Goal: Communication & Community: Answer question/provide support

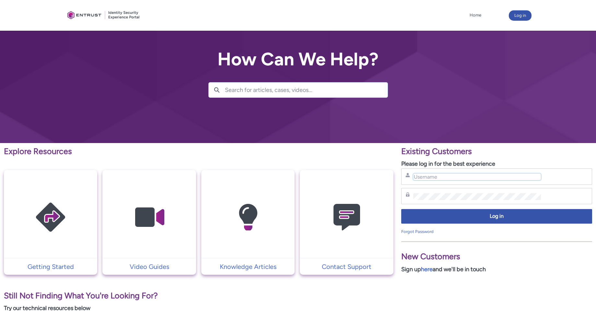
click at [446, 176] on input "Username" at bounding box center [477, 177] width 128 height 7
type input "gleb.borisov@mynd.co"
click at [438, 200] on div "Password" at bounding box center [496, 196] width 182 height 8
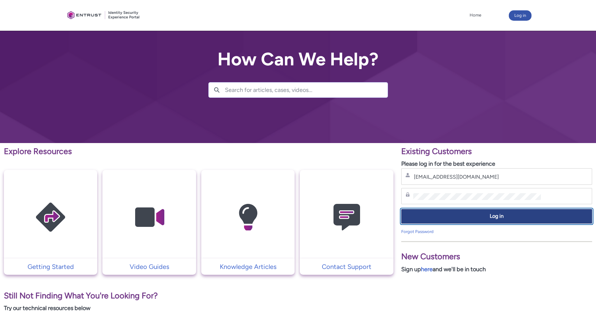
click at [452, 217] on span "Log in" at bounding box center [496, 216] width 182 height 7
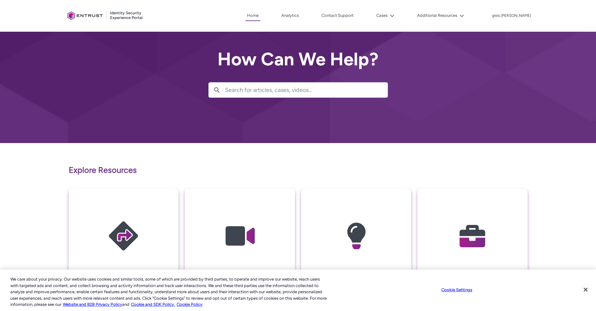
click at [393, 9] on div "Client Portal Home Analytics Contact Support Cases Additional Resources More gl…" at bounding box center [298, 16] width 467 height 32
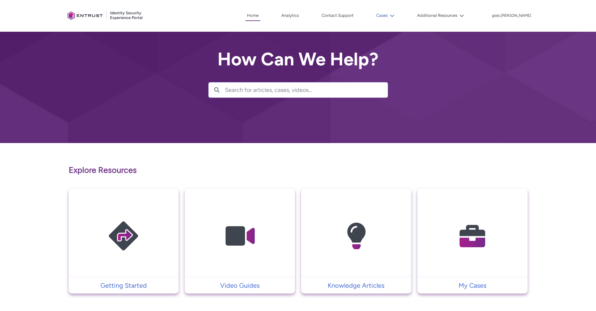
click at [394, 15] on button "Cases" at bounding box center [385, 16] width 21 height 10
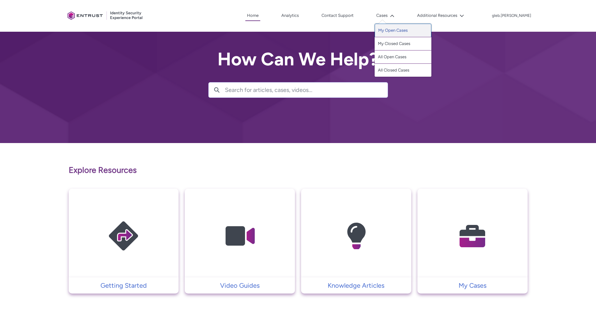
click at [406, 30] on link "My Open Cases" at bounding box center [403, 31] width 57 height 14
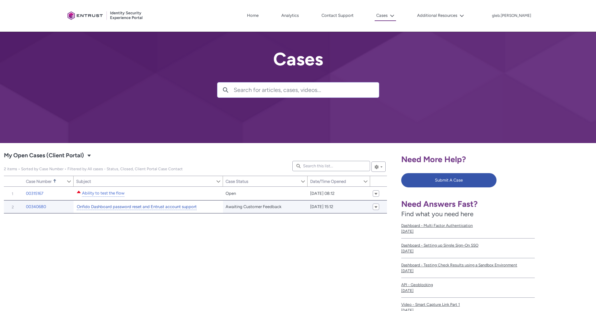
click at [162, 209] on link "Onfido Dashboard password reset and Entrust account support" at bounding box center [137, 207] width 120 height 7
type input "151"
type input "473"
type input "257"
type input "189"
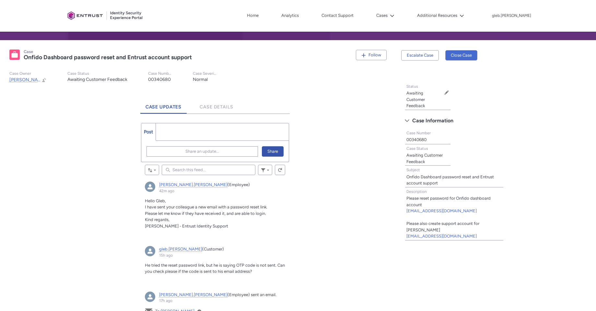
scroll to position [117, 0]
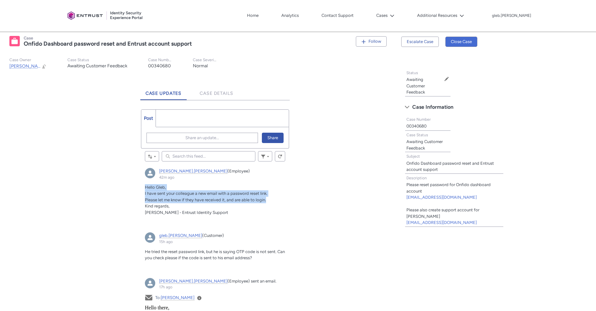
drag, startPoint x: 146, startPoint y: 190, endPoint x: 272, endPoint y: 197, distance: 127.0
click at [272, 197] on div "Hello [PERSON_NAME], I have sent your colleague a new email with a password res…" at bounding box center [215, 200] width 140 height 32
copy div "Hello [PERSON_NAME], I have sent your colleague a new email with a password res…"
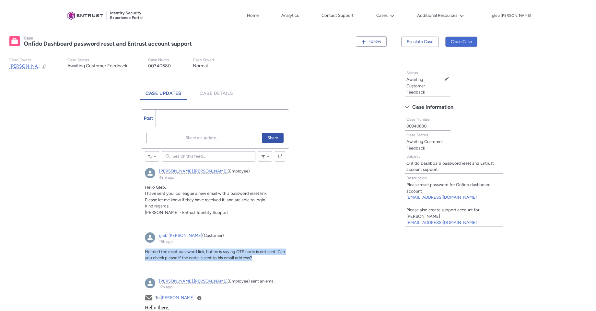
drag, startPoint x: 141, startPoint y: 250, endPoint x: 265, endPoint y: 257, distance: 124.0
click at [265, 257] on article "gleb.[PERSON_NAME] (Customer) 15h ago Actions for this Feed Item He tried the r…" at bounding box center [215, 250] width 148 height 42
copy span "He tried the reset password link, but he is saying OTP code is not sent. Can yo…"
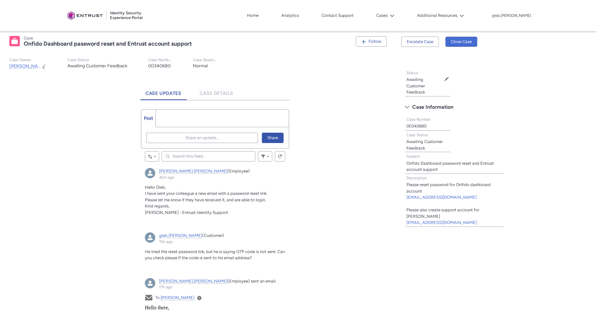
click at [142, 190] on article "[PERSON_NAME].[PERSON_NAME] (Employee) 42m ago Actions for this Feed Item Hello…" at bounding box center [215, 194] width 148 height 61
drag, startPoint x: 143, startPoint y: 191, endPoint x: 163, endPoint y: 200, distance: 22.0
click at [163, 200] on article "[PERSON_NAME].[PERSON_NAME] (Employee) 42m ago Actions for this Feed Item Hello…" at bounding box center [215, 194] width 148 height 61
click at [163, 200] on span "Please let me know if they have received it, and are able to login." at bounding box center [205, 200] width 121 height 5
drag, startPoint x: 143, startPoint y: 194, endPoint x: 287, endPoint y: 199, distance: 144.0
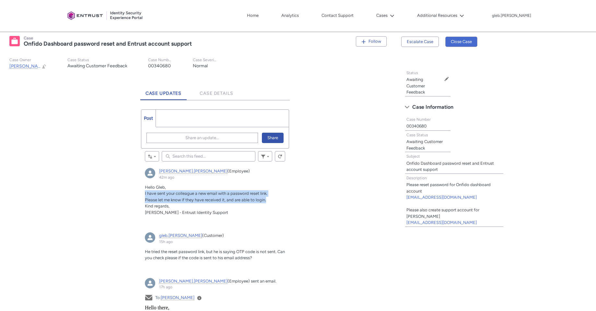
click at [287, 199] on article "[PERSON_NAME].[PERSON_NAME] (Employee) 42m ago Actions for this Feed Item Hello…" at bounding box center [215, 194] width 148 height 61
copy div "I have sent your colleague a new email with a password reset link. Please let m…"
click at [183, 140] on button "Share an update..." at bounding box center [201, 138] width 111 height 10
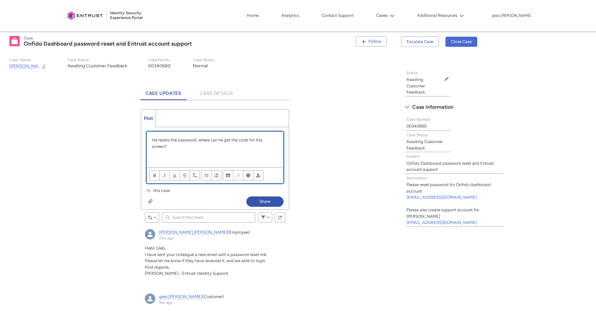
paste div "Chatter Publisher"
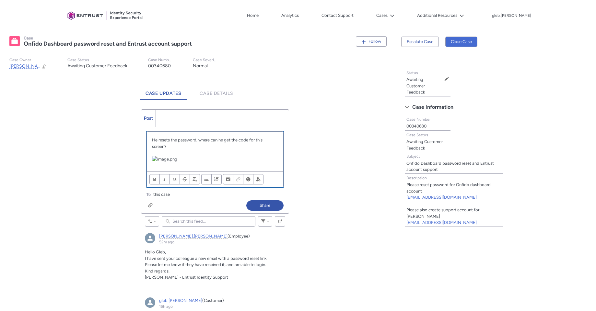
drag, startPoint x: 180, startPoint y: 162, endPoint x: 152, endPoint y: 159, distance: 28.6
click at [152, 159] on p "Chatter Publisher" at bounding box center [215, 159] width 126 height 6
click at [222, 164] on div "He resets the password, where can he get the code for this screen?" at bounding box center [215, 152] width 136 height 40
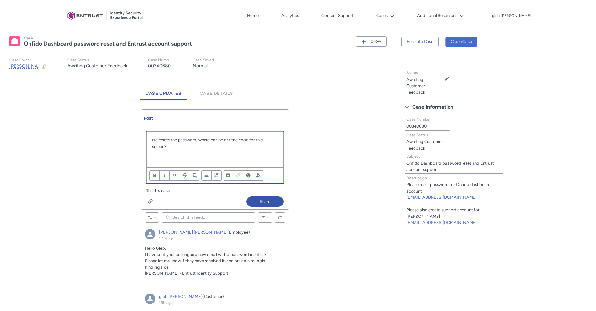
click at [164, 159] on p "Chatter Publisher" at bounding box center [215, 159] width 126 height 6
click at [173, 148] on p "He resets the password, where can he get the code for this screen?" at bounding box center [215, 143] width 126 height 13
drag, startPoint x: 222, startPoint y: 146, endPoint x: 209, endPoint y: 151, distance: 14.3
click at [209, 151] on div "He resets the password, where can he get the code for this screen? He doesnt ha…" at bounding box center [215, 150] width 136 height 36
click at [217, 153] on p "Chatter Publisher" at bounding box center [215, 153] width 126 height 6
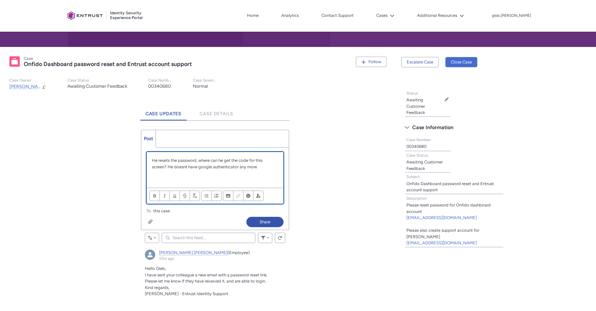
scroll to position [78, 0]
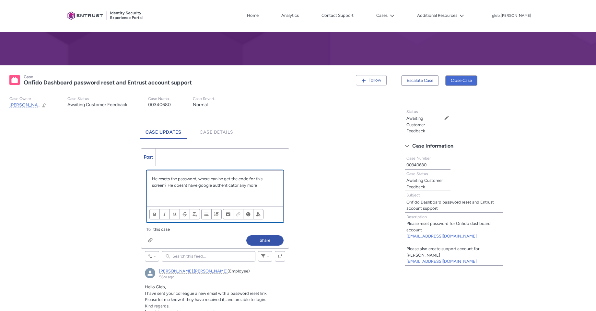
click at [261, 185] on p "He resets the password, where can he get the code for this screen? He doesnt ha…" at bounding box center [215, 182] width 126 height 13
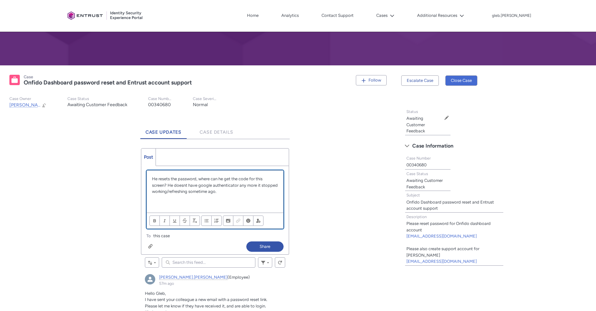
click at [257, 185] on p "He resets the password, where can he get the code for this screen? He doesnt ha…" at bounding box center [215, 185] width 126 height 19
click at [226, 205] on p "Chatter Publisher" at bounding box center [215, 204] width 126 height 6
click at [151, 245] on div "Chatter Publisher" at bounding box center [150, 246] width 5 height 5
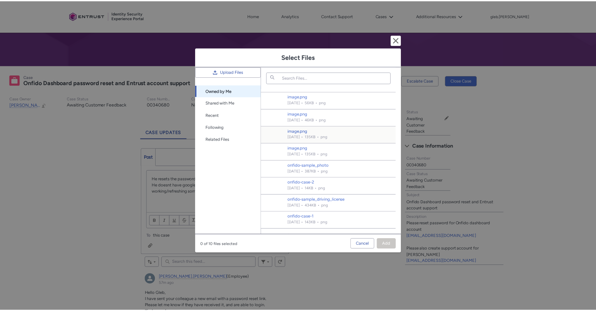
scroll to position [0, 0]
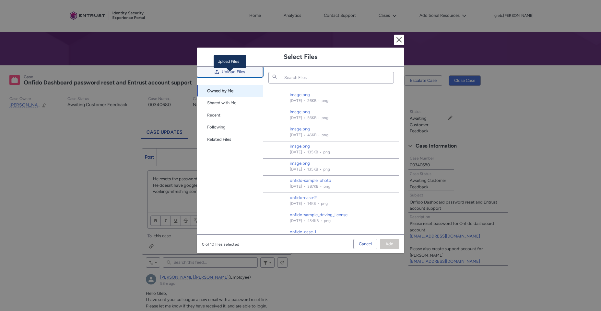
click at [233, 77] on span "Upload Files" at bounding box center [233, 72] width 23 height 10
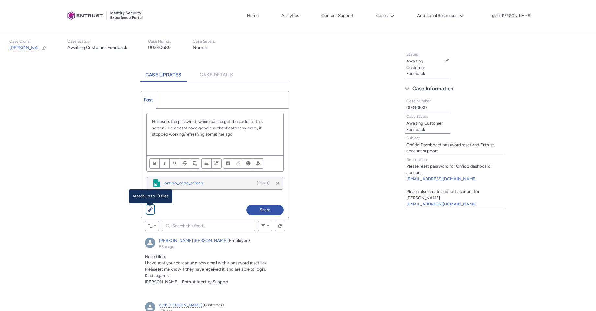
scroll to position [117, 0]
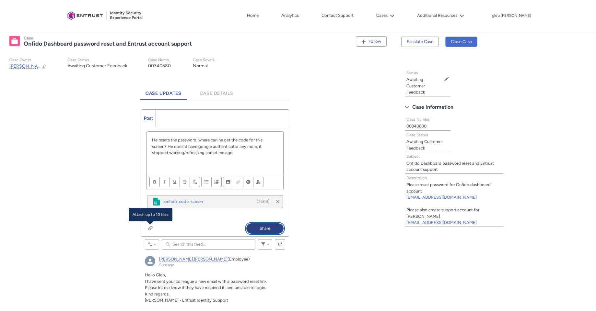
click at [256, 230] on button "Share" at bounding box center [264, 229] width 37 height 10
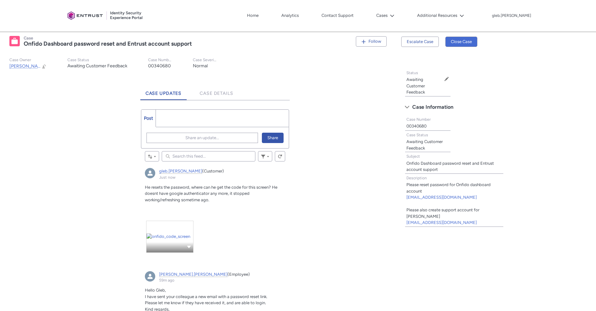
click at [196, 155] on input "Search this feed..." at bounding box center [209, 156] width 94 height 10
type lightning-primitive-input-simple "M"
type input "M"
type lightning-primitive-input-simple "Ma"
type input "Ma"
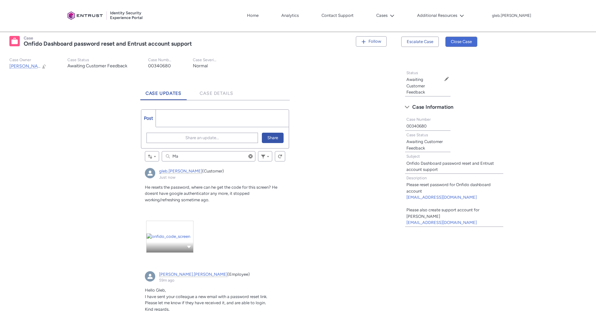
type lightning-primitive-input-simple "May"
type input "May"
type lightning-primitive-input-simple "May"
type input "May"
type lightning-primitive-input-simple "May b"
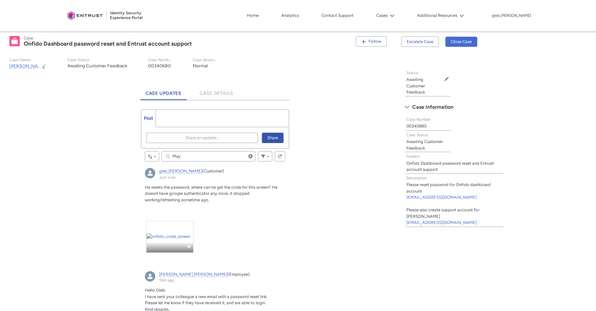
type input "May b"
type lightning-primitive-input-simple "May be"
type input "May be"
type lightning-primitive-input-simple "May be"
type input "May be"
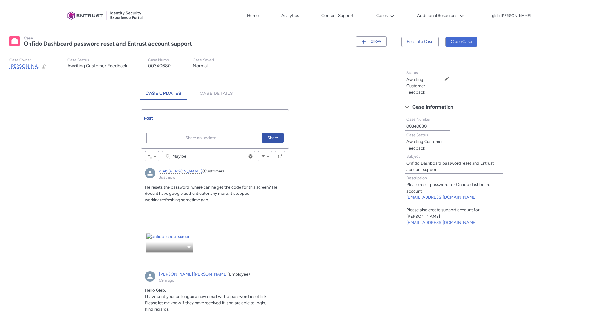
type lightning-primitive-input-simple "May be y"
type input "May be y"
type lightning-primitive-input-simple "May be yo"
type input "May be yo"
type lightning-primitive-input-simple "May be you"
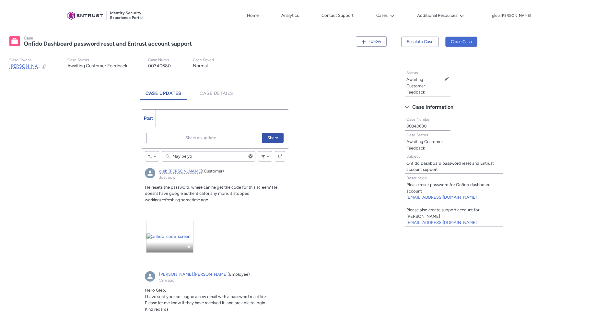
type input "May be you"
type lightning-primitive-input-simple "May be you"
type input "May be you"
type lightning-primitive-input-simple "May be you c"
type input "May be you c"
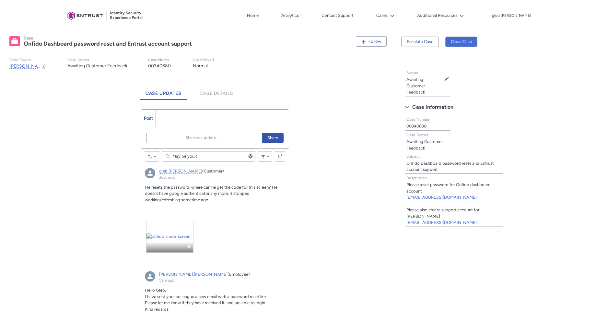
type lightning-primitive-input-simple "May be you ca"
type input "May be you ca"
type lightning-primitive-input-simple "May be you can"
type input "May be you can"
type lightning-primitive-input-simple "May be you can"
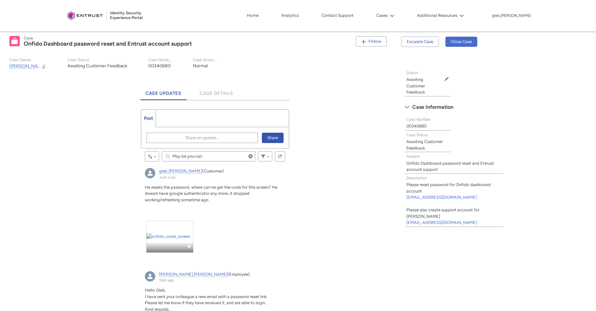
type input "May be you can"
type lightning-primitive-input-simple "May be you can s"
type input "May be you can s"
type lightning-primitive-input-simple "May be you can se"
type input "May be you can se"
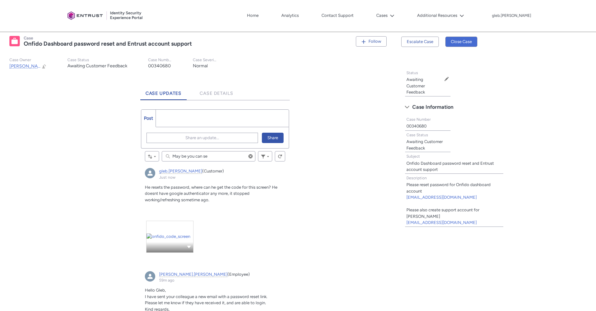
type lightning-primitive-input-simple "May be you can sen"
type input "May be you can sen"
type lightning-primitive-input-simple "May be you can send"
type input "May be you can send"
type lightning-primitive-input-simple "May be you can send"
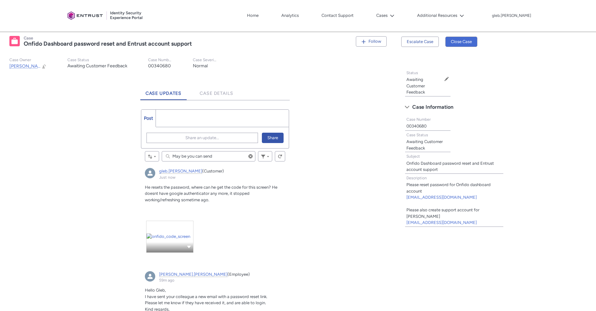
type input "May be you can send"
type lightning-primitive-input-simple "May be you can send t"
type input "May be you can send t"
type lightning-primitive-input-simple "May be you can send th"
type input "May be you can send th"
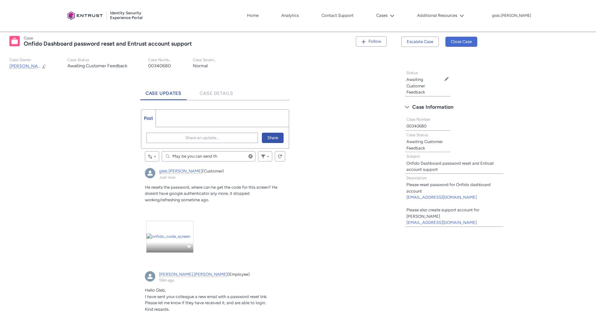
type lightning-primitive-input-simple "May be you can send the"
type input "May be you can send the"
type lightning-primitive-input-simple "May be you can send the"
type input "May be you can send the"
type lightning-primitive-input-simple "May be you can send the c"
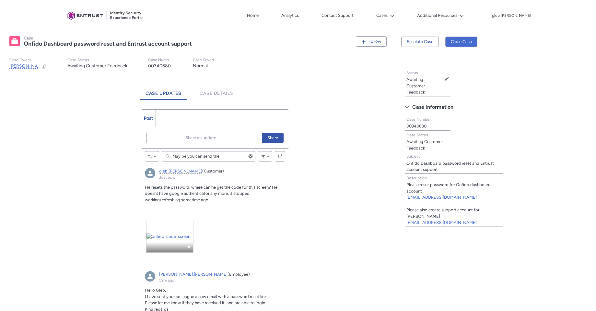
type input "May be you can send the c"
type lightning-primitive-input-simple "May be you can send the co"
type input "May be you can send the co"
type lightning-primitive-input-simple "May be you can send the cod"
type input "May be you can send the cod"
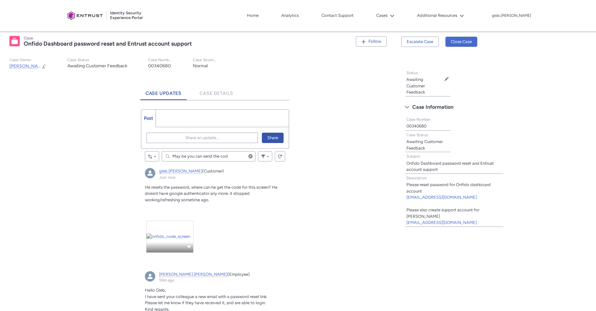
type lightning-primitive-input-simple "May be you can send the code"
type input "May be you can send the code"
type lightning-primitive-input-simple "May be you can send the code"
type input "May be you can send the code"
type lightning-primitive-input-simple "May be you can send the code t"
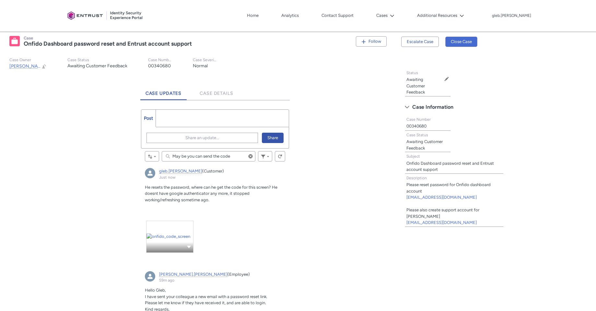
type input "May be you can send the code t"
type lightning-primitive-input-simple "May be you can send the code to"
type input "May be you can send the code to"
type lightning-primitive-input-simple "May be you can send the code to"
type input "May be you can send the code to"
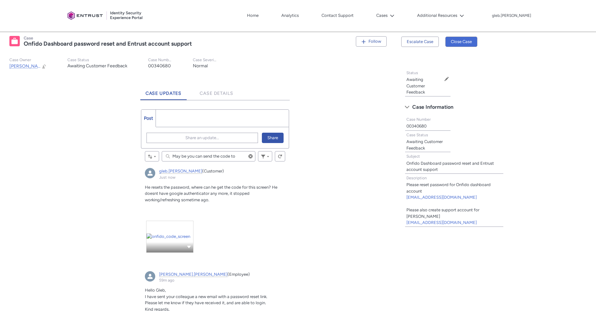
type lightning-primitive-input-simple "May be you can send the code to h"
type input "May be you can send the code to h"
type lightning-primitive-input-simple "May be you can send the code to hi"
type input "May be you can send the code to hi"
type lightning-primitive-input-simple "May be you can send the code to him"
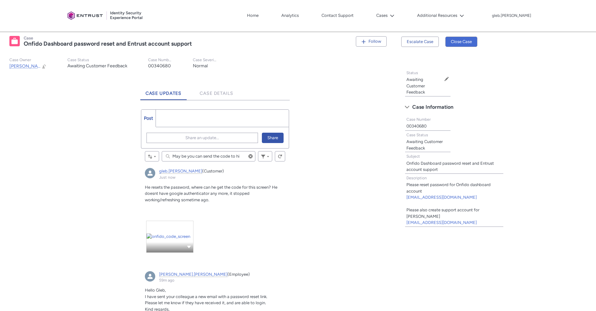
type input "May be you can send the code to him"
type lightning-primitive-input-simple "May be you can send the code to him"
type input "May be you can send the code to him"
type lightning-primitive-input-simple "May be you can send the code to him v"
type input "May be you can send the code to him v"
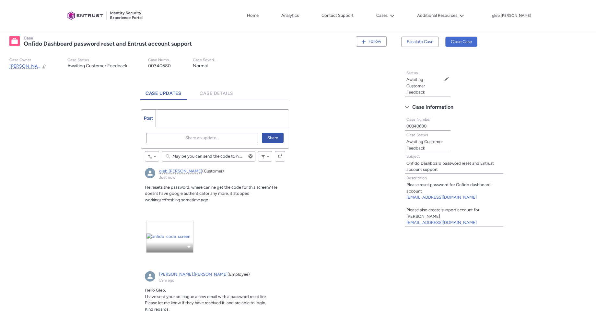
type lightning-primitive-input-simple "May be you can send the code to him vi"
type input "May be you can send the code to him vi"
type lightning-primitive-input-simple "May be you can send the code to him via"
type input "May be you can send the code to him via"
type lightning-primitive-input-simple "May be you can send the code to him via"
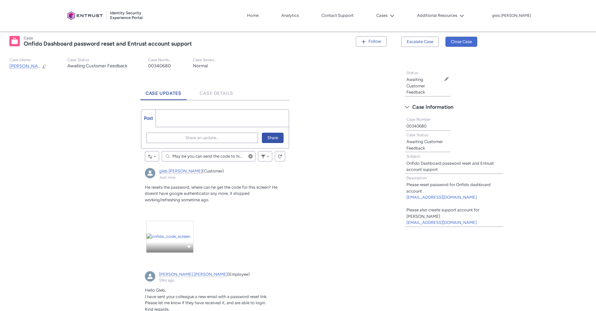
type input "May be you can send the code to him via"
type lightning-primitive-input-simple "May be you can send the code to him via e"
type input "May be you can send the code to him via e"
type lightning-primitive-input-simple "May be you can send the code to him via em"
type input "May be you can send the code to him via em"
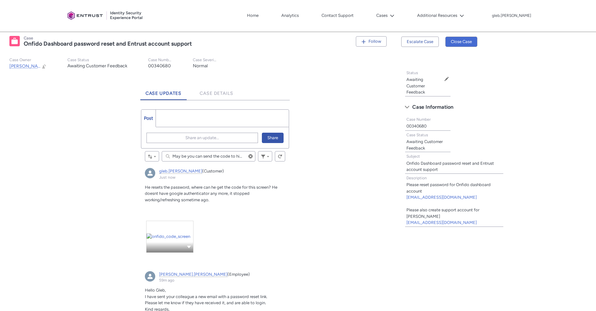
type lightning-primitive-input-simple "May be you can send the code to him via ema"
type input "May be you can send the code to him via ema"
type lightning-primitive-input-simple "May be you can send the code to him via emai"
type input "May be you can send the code to him via emai"
type lightning-primitive-input-simple "May be you can send the code to him via email"
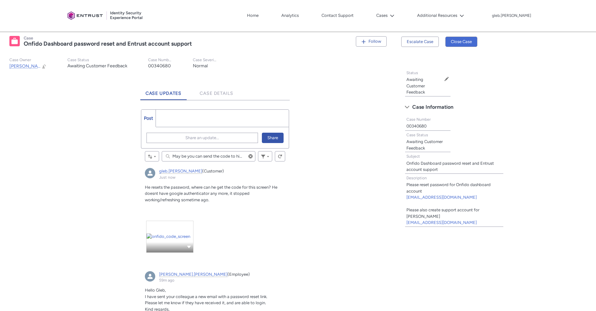
type input "May be you can send the code to him via email"
type lightning-primitive-input-simple "May be you can send the code to him via email?"
type input "May be you can send the code to him via email?"
click at [269, 140] on span "Share" at bounding box center [272, 138] width 11 height 10
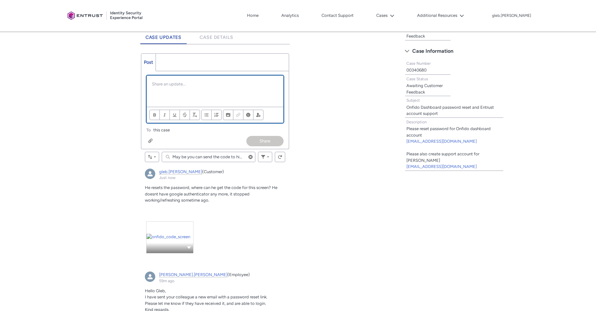
scroll to position [156, 0]
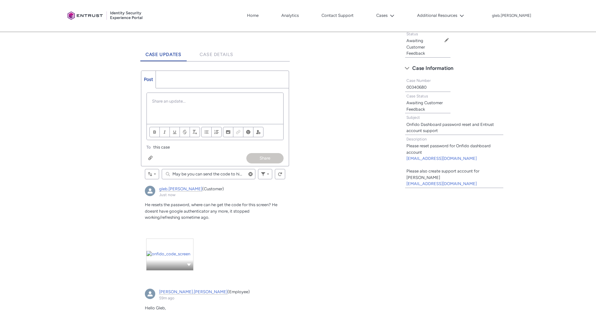
click at [211, 176] on input "May be you can send the code to him via email?" at bounding box center [209, 174] width 94 height 10
click at [209, 102] on p "Chatter Publisher" at bounding box center [215, 101] width 126 height 6
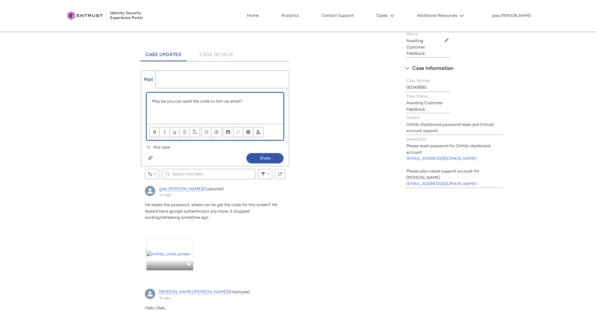
scroll to position [0, 0]
click at [271, 164] on div "Attach up to 10 files Attach up to 10 files Share" at bounding box center [214, 159] width 147 height 13
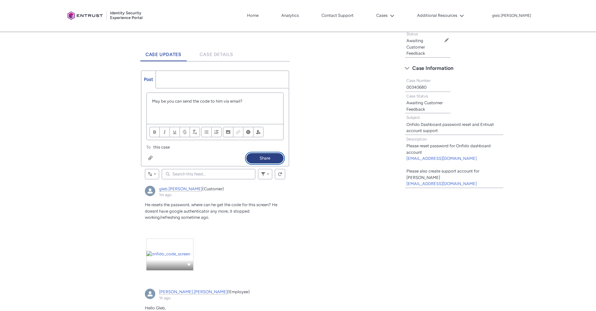
click at [269, 160] on button "Share" at bounding box center [264, 158] width 37 height 10
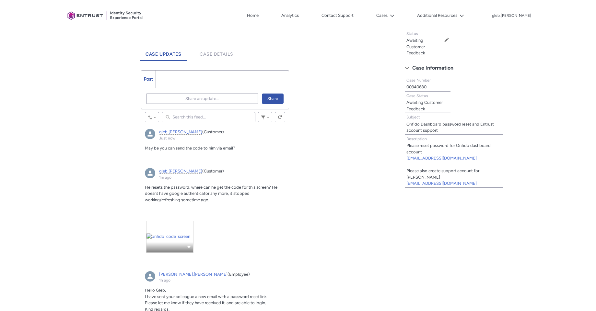
scroll to position [156, 0]
